Goal: Information Seeking & Learning: Learn about a topic

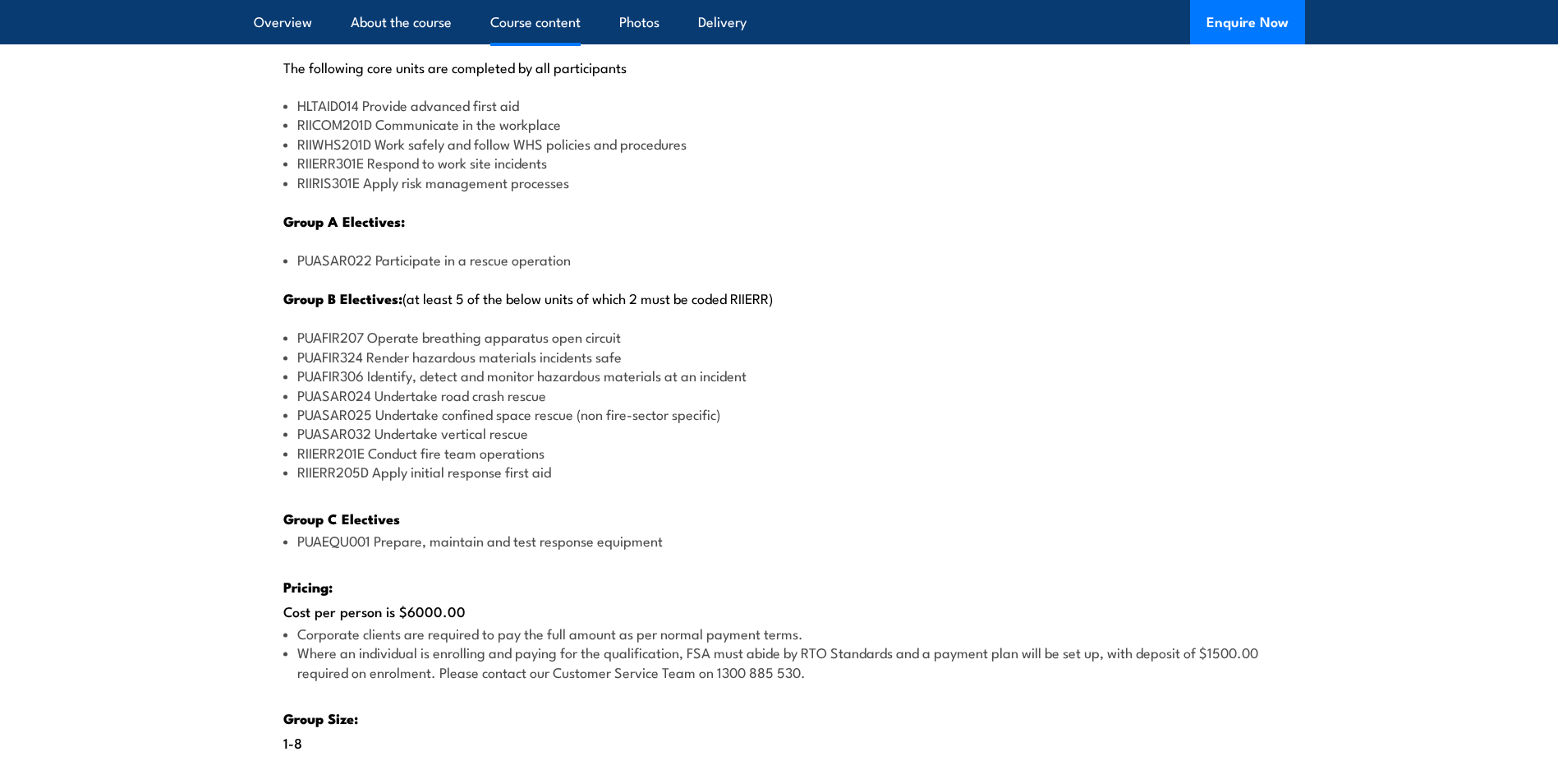
scroll to position [2135, 0]
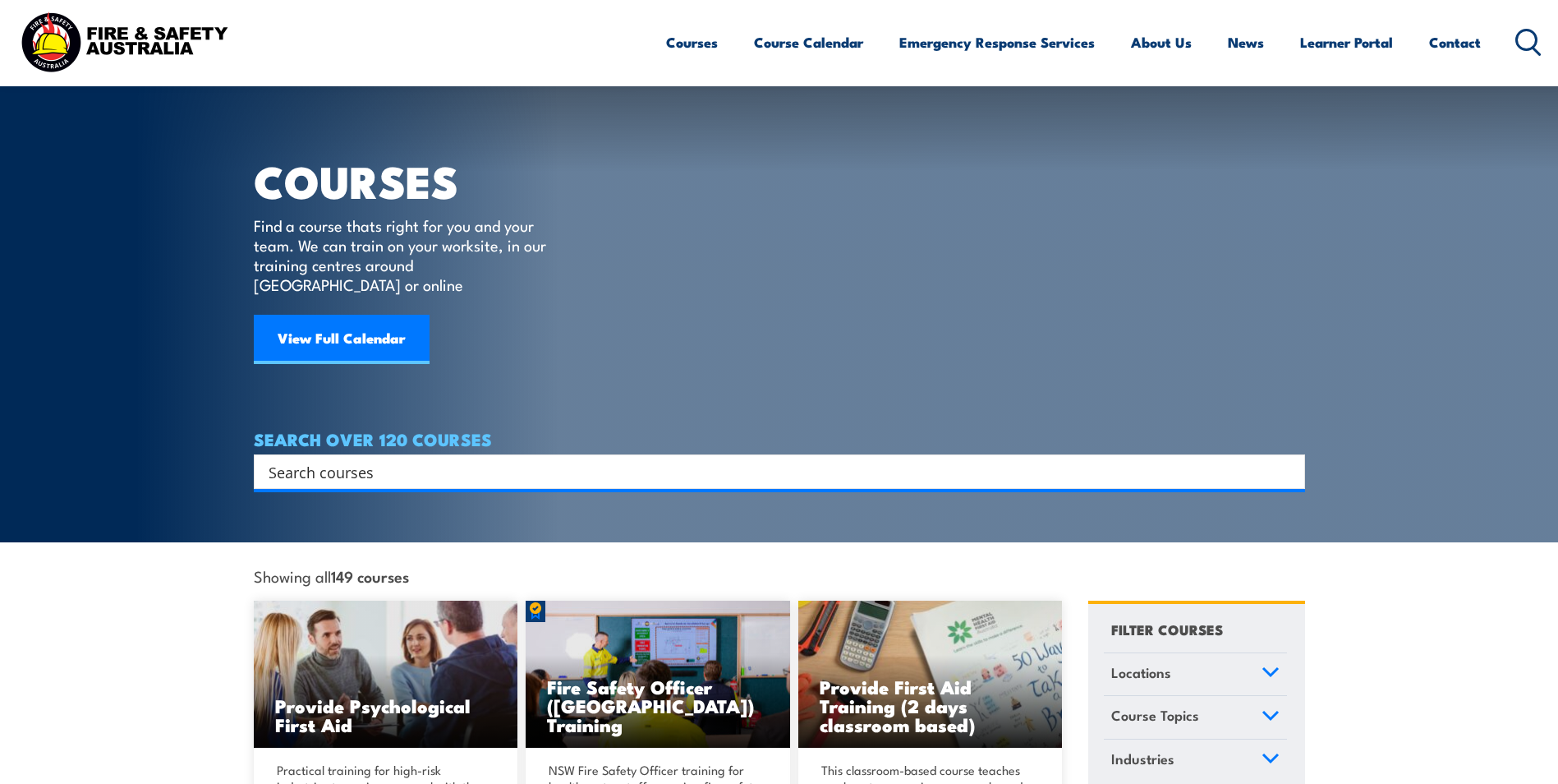
scroll to position [82, 0]
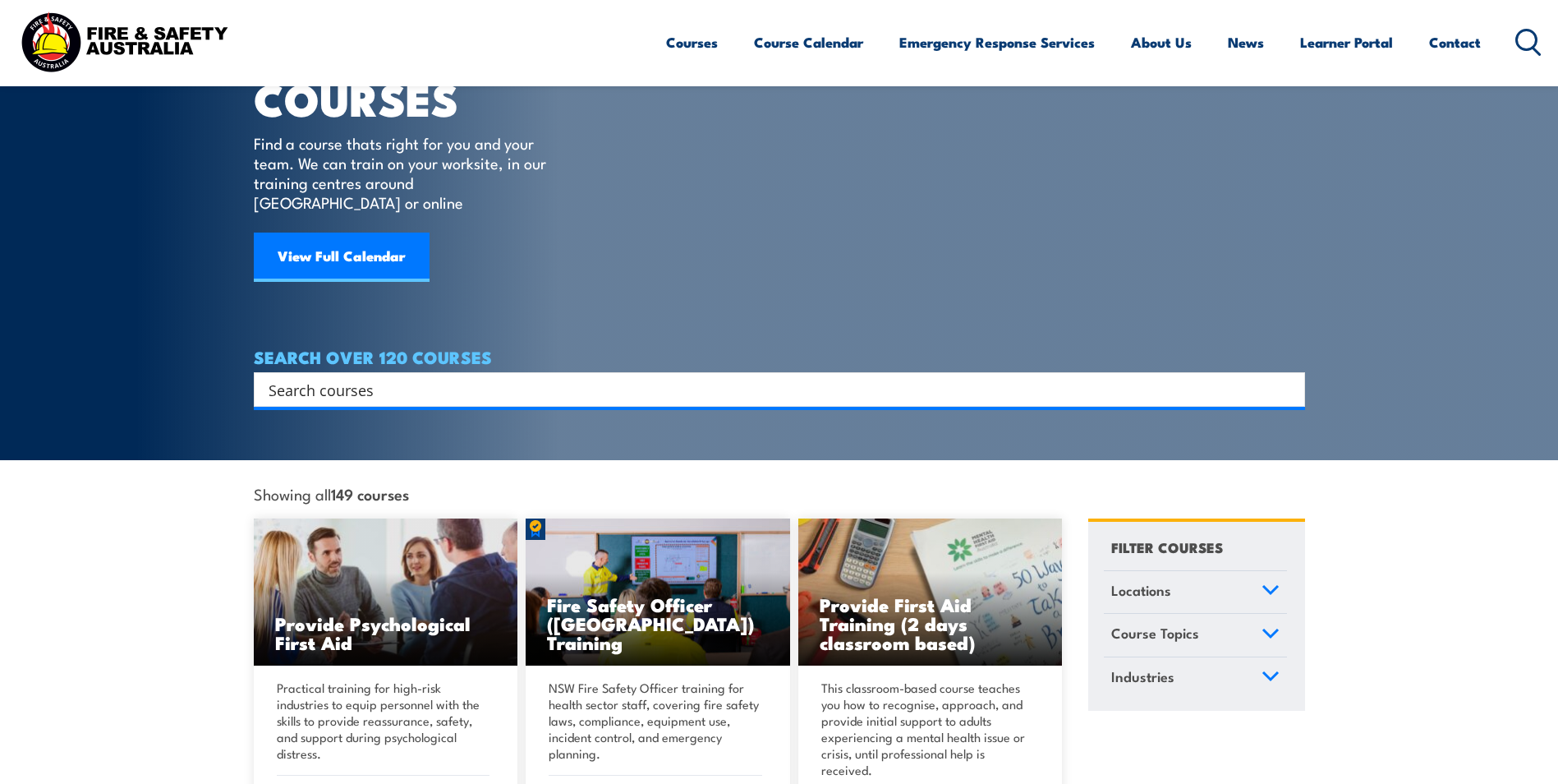
click at [461, 377] on input "Search input" at bounding box center [769, 389] width 1001 height 24
type input "fire warden"
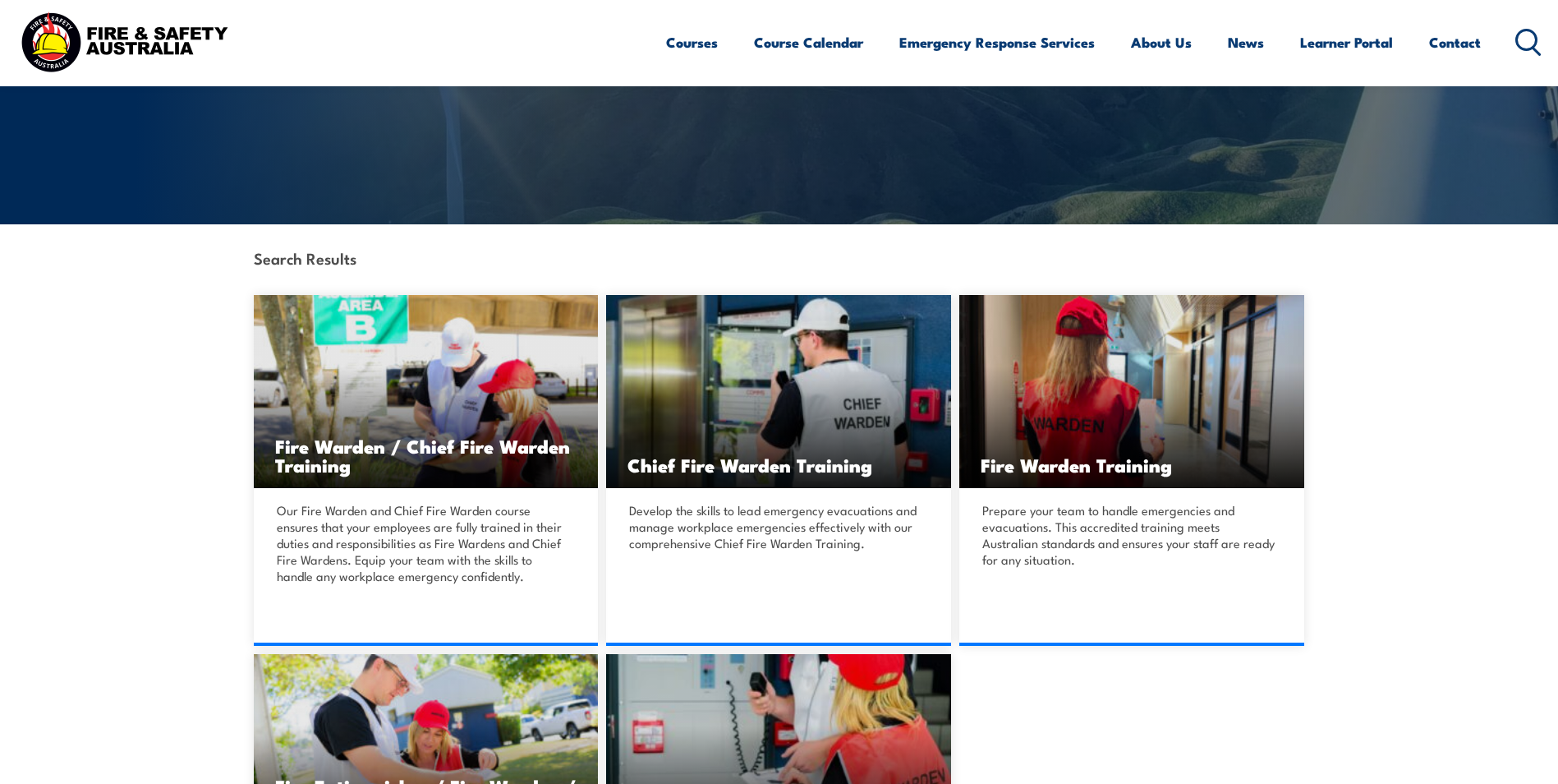
scroll to position [329, 0]
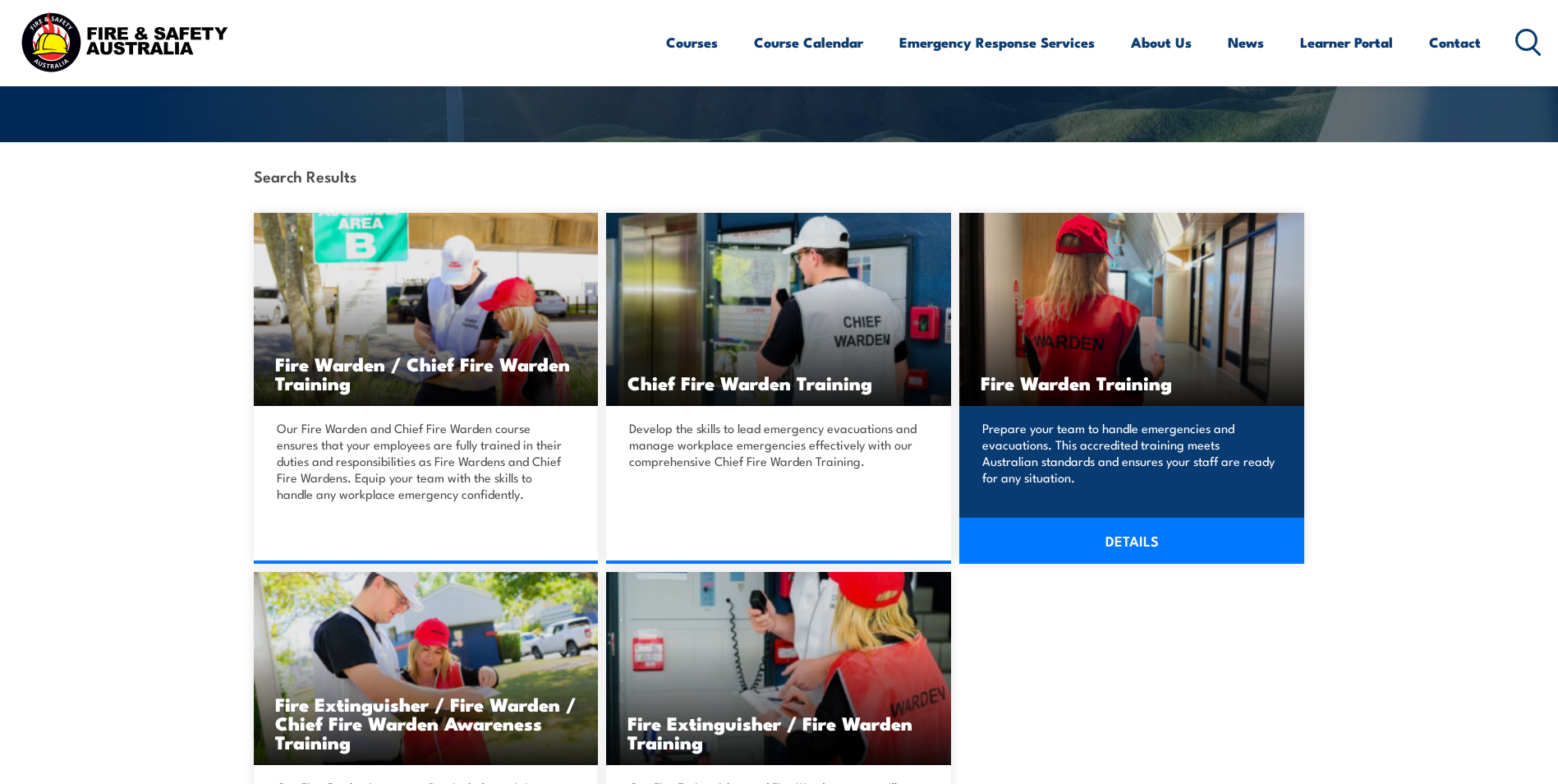
click at [1130, 542] on link "DETAILS" at bounding box center [1131, 540] width 345 height 46
